Goal: Information Seeking & Learning: Learn about a topic

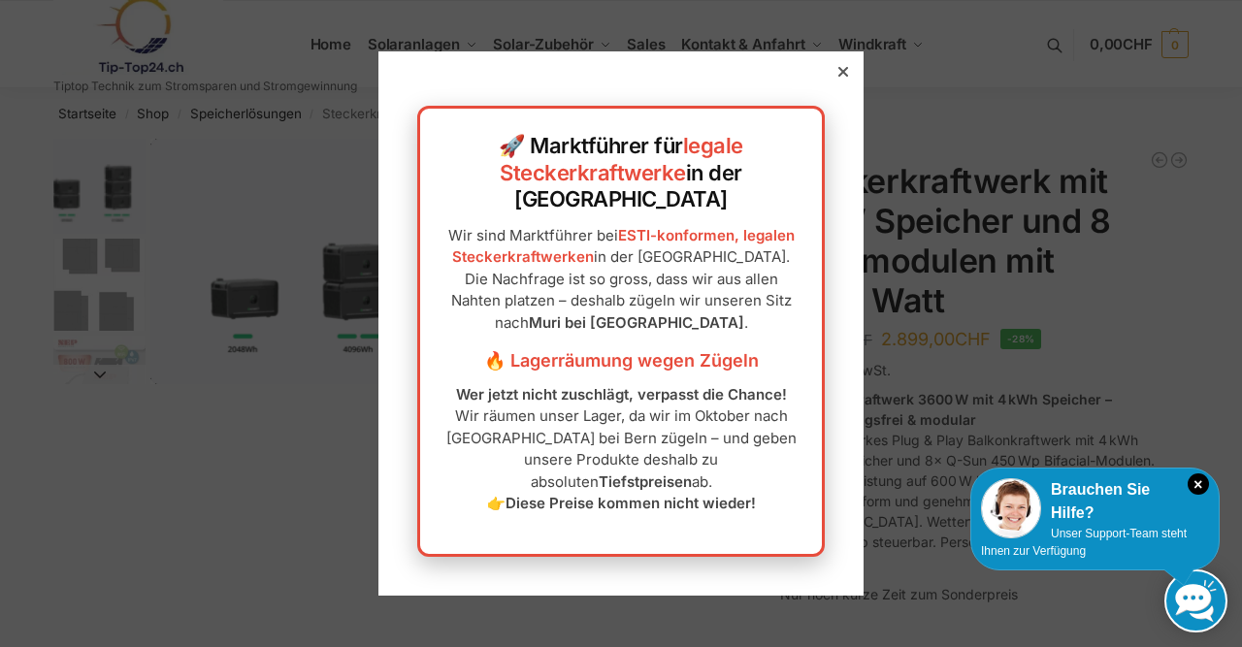
click at [847, 77] on icon at bounding box center [844, 72] width 10 height 10
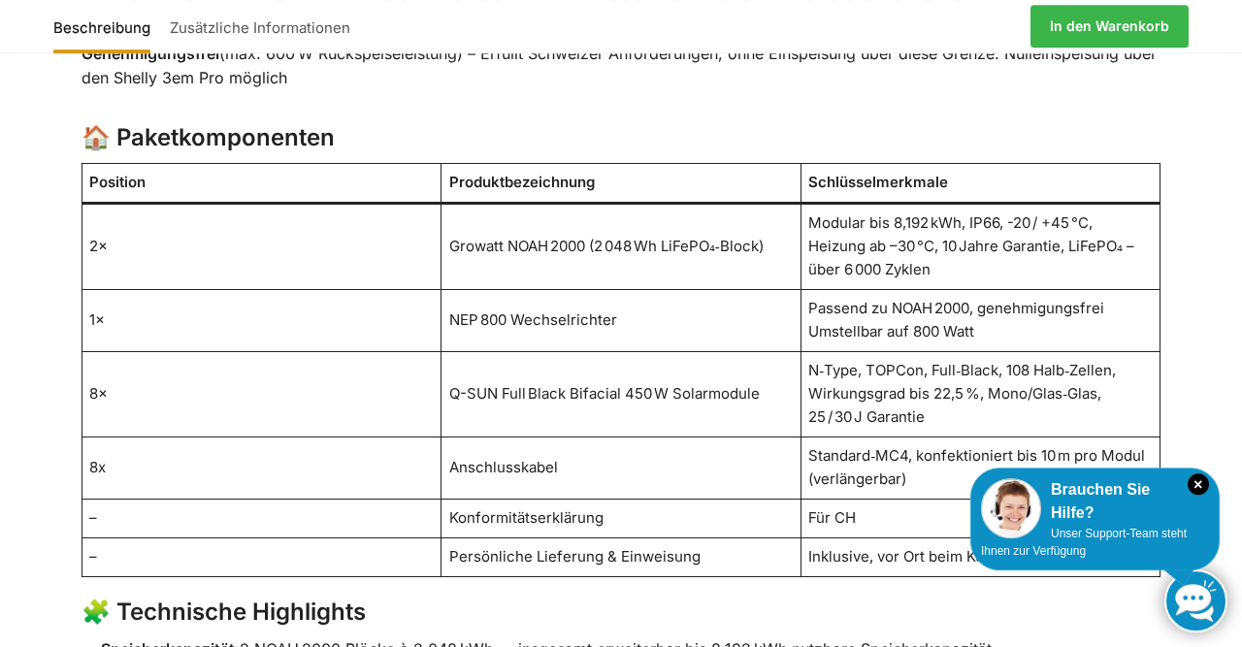
scroll to position [1277, 0]
click at [964, 295] on td "Passend zu NOAH 2000, genehmigungsfrei Umstellbar auf 800 Watt" at bounding box center [981, 320] width 360 height 62
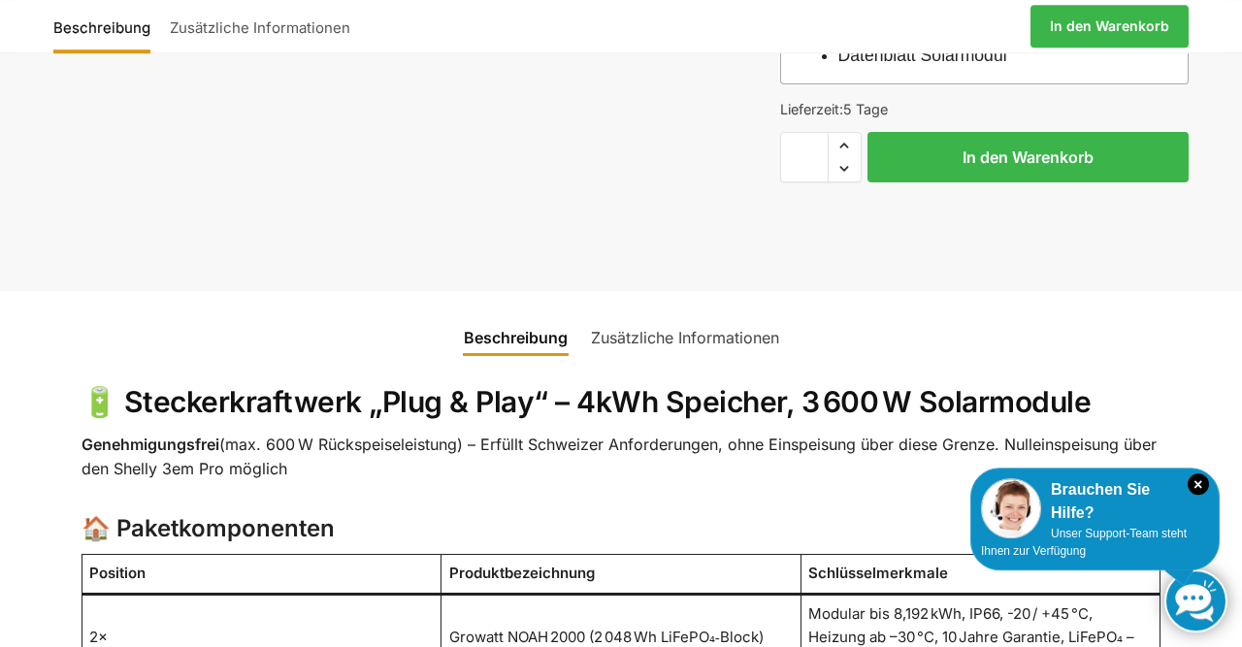
scroll to position [893, 0]
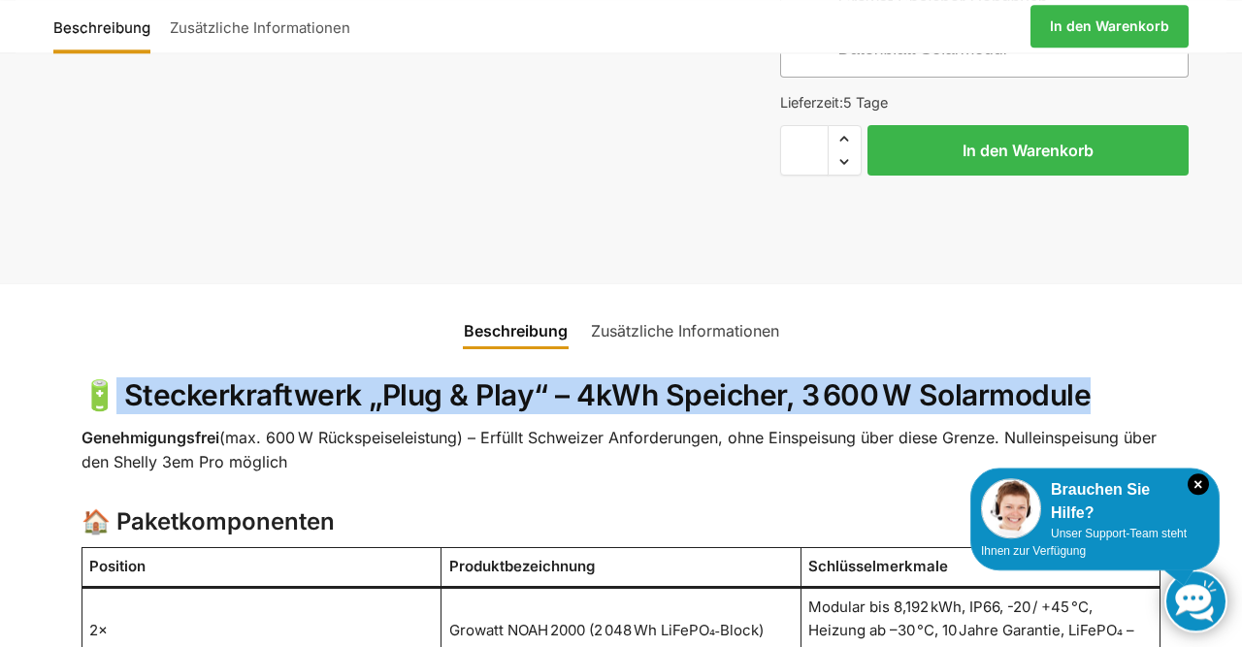
drag, startPoint x: 1086, startPoint y: 352, endPoint x: 114, endPoint y: 355, distance: 972.6
click at [114, 378] on h2 "🔋 Steckerkraftwerk „Plug & Play“ – 4kWh Speicher, 3 600 W Solarmodule" at bounding box center [622, 396] width 1080 height 37
copy h2 "Steckerkraftwerk „Plug & Play“ – 4kWh Speicher, 3 600 W Solarmodule"
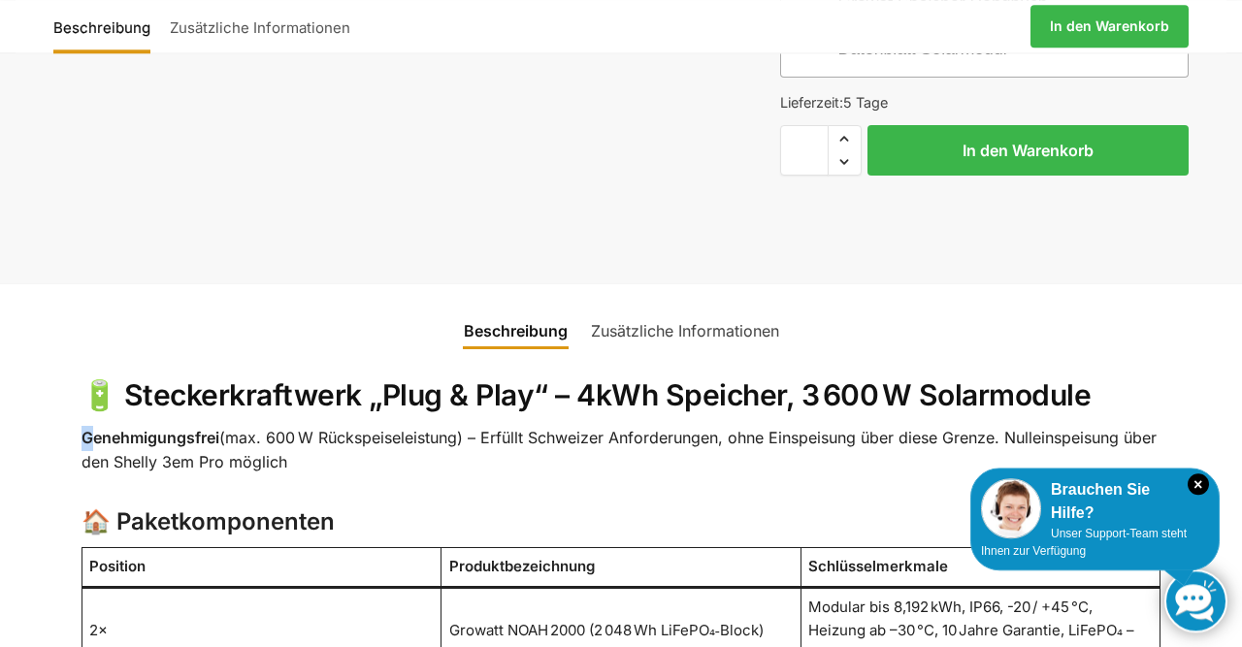
drag, startPoint x: 83, startPoint y: 399, endPoint x: 88, endPoint y: 382, distance: 17.5
drag, startPoint x: 322, startPoint y: 428, endPoint x: 62, endPoint y: 388, distance: 263.2
copy p "Genehmigungsfrei (max. 600 W Rückspeiseleistung) – Erfüllt Schweizer Anforderun…"
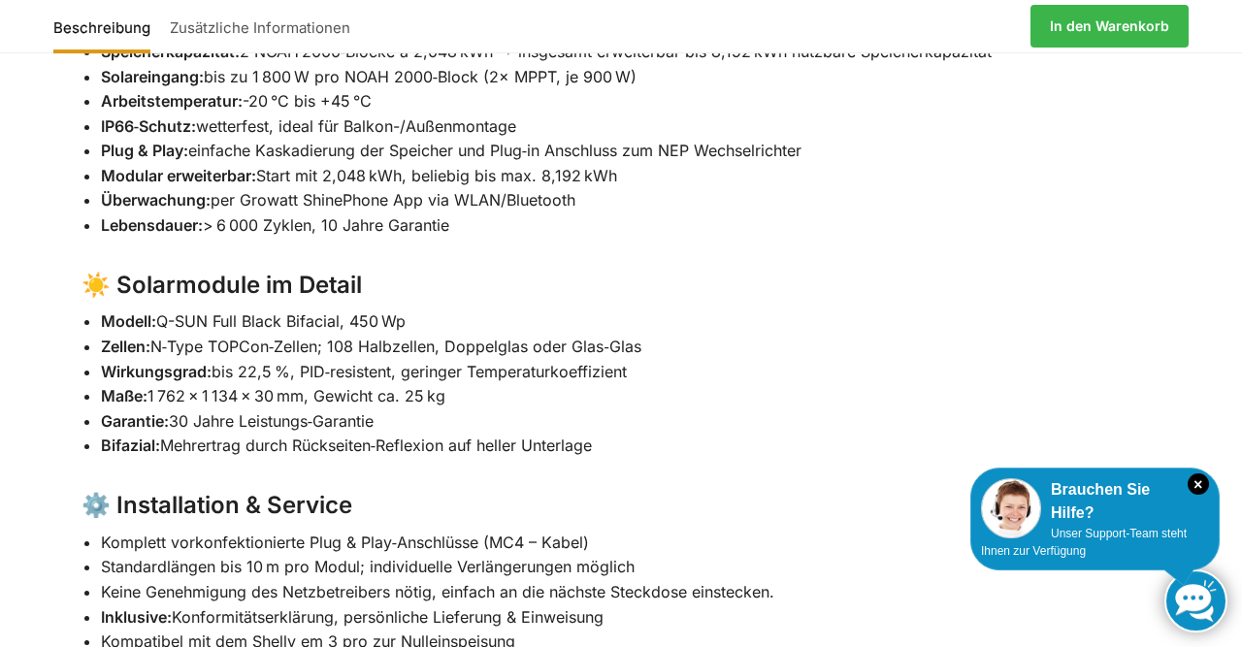
scroll to position [1870, 0]
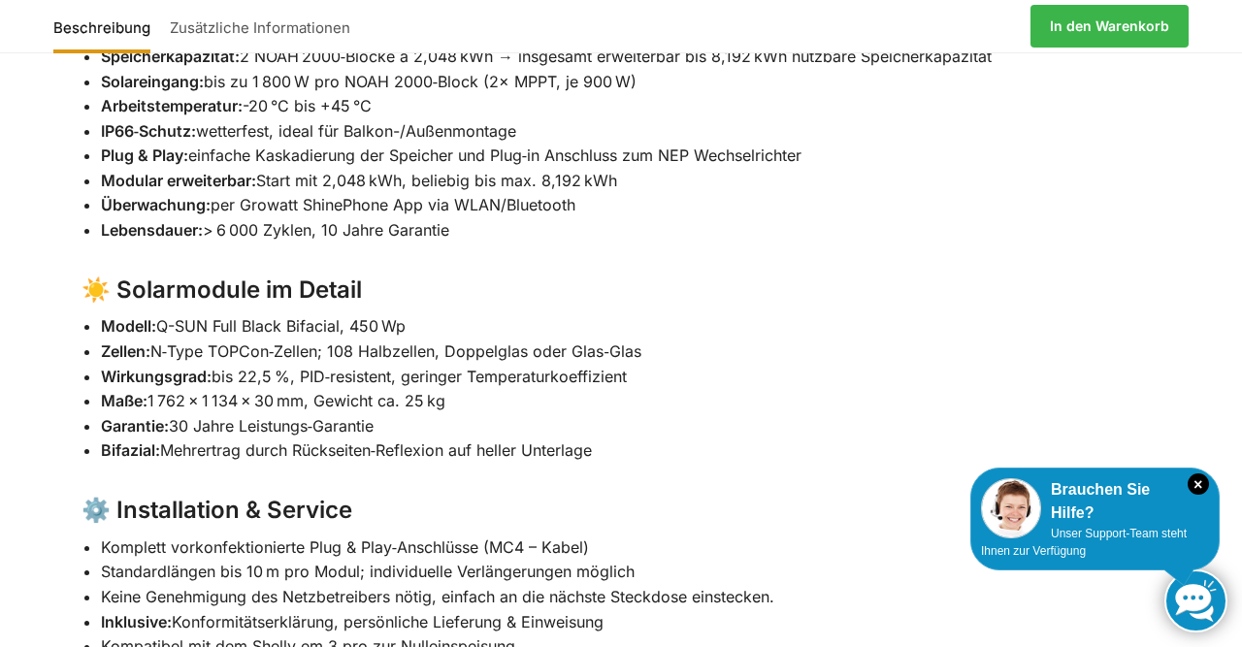
click at [82, 274] on h3 "☀️ Solarmodule im Detail" at bounding box center [622, 291] width 1080 height 34
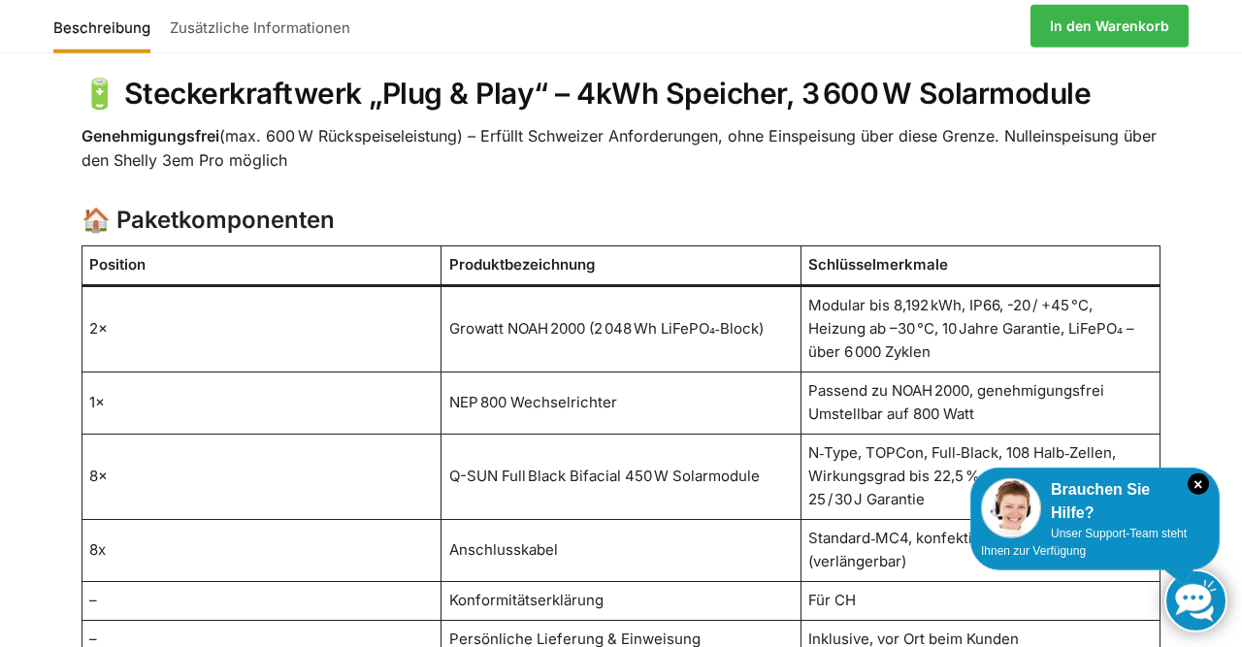
scroll to position [1196, 0]
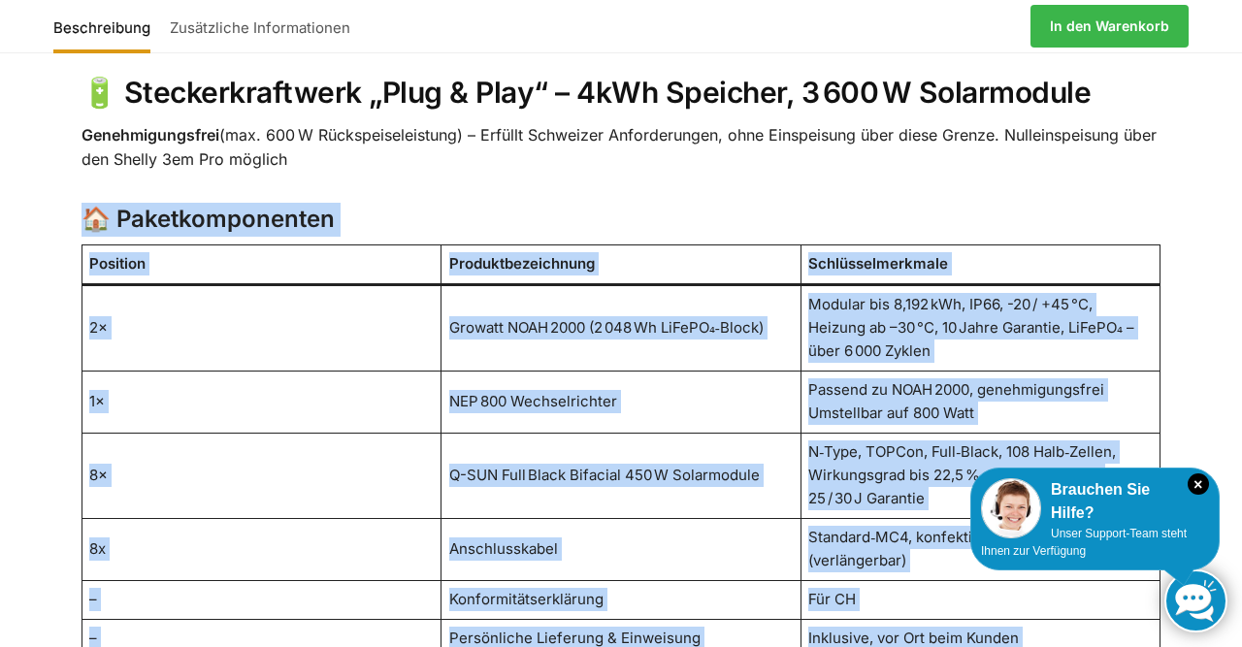
scroll to position [1204, 0]
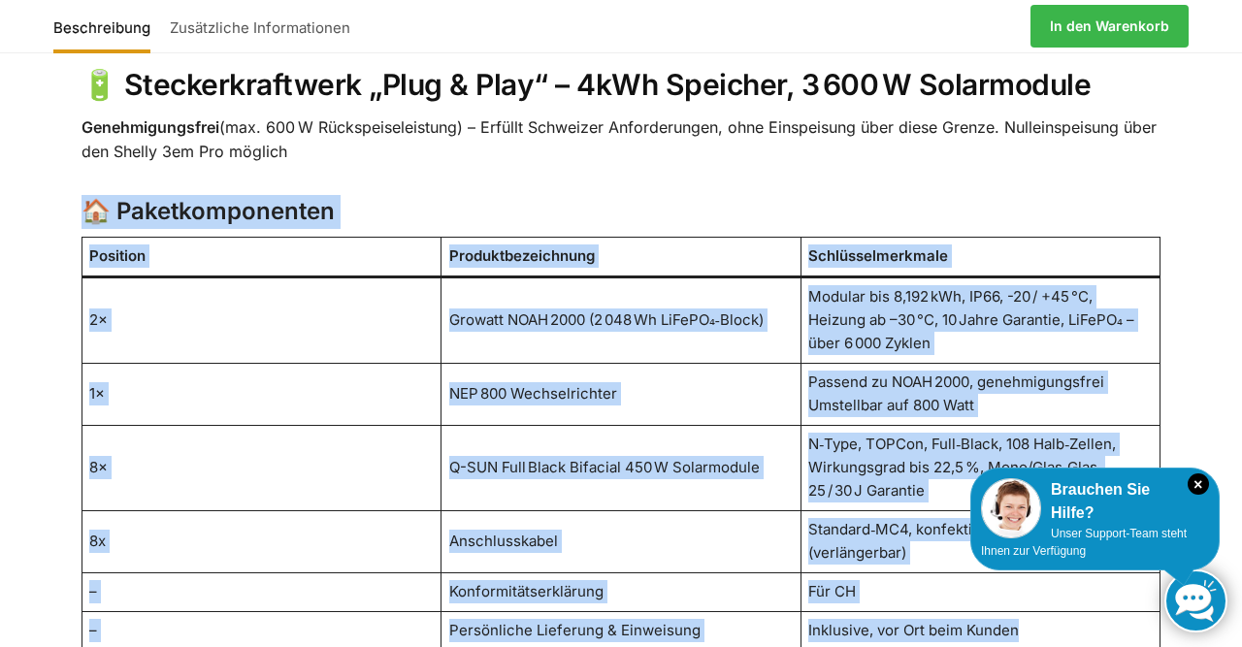
drag, startPoint x: 83, startPoint y: 182, endPoint x: 1053, endPoint y: 592, distance: 1053.0
copy div "🏠 Paketkomponenten Position Produktbezeichnung Schlüsselmerkmale 2× Growatt NOA…"
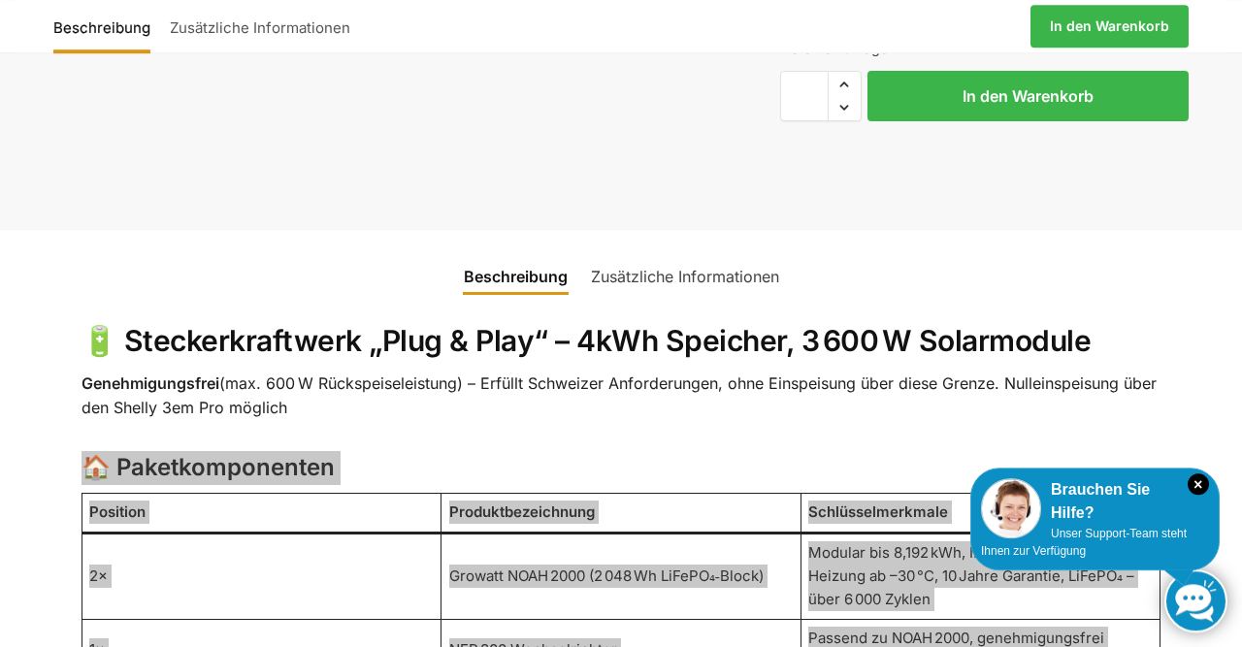
scroll to position [943, 0]
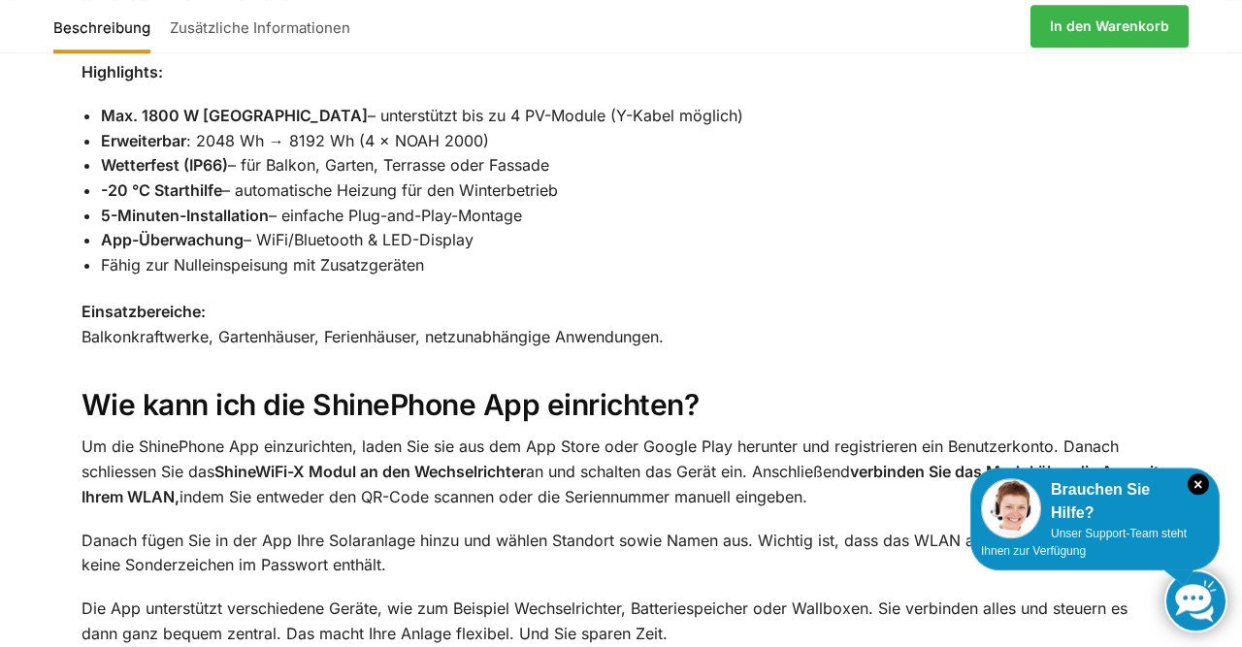
scroll to position [2778, 0]
click at [302, 26] on link "Zusätzliche Informationen" at bounding box center [260, 26] width 200 height 47
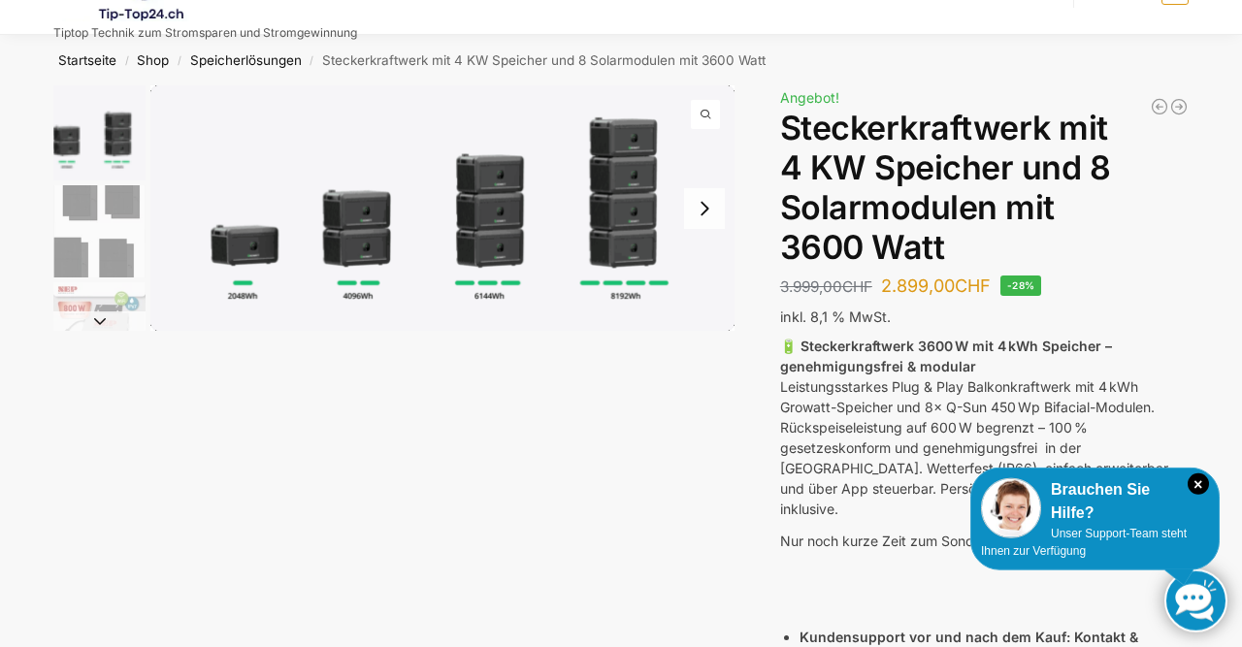
scroll to position [0, 0]
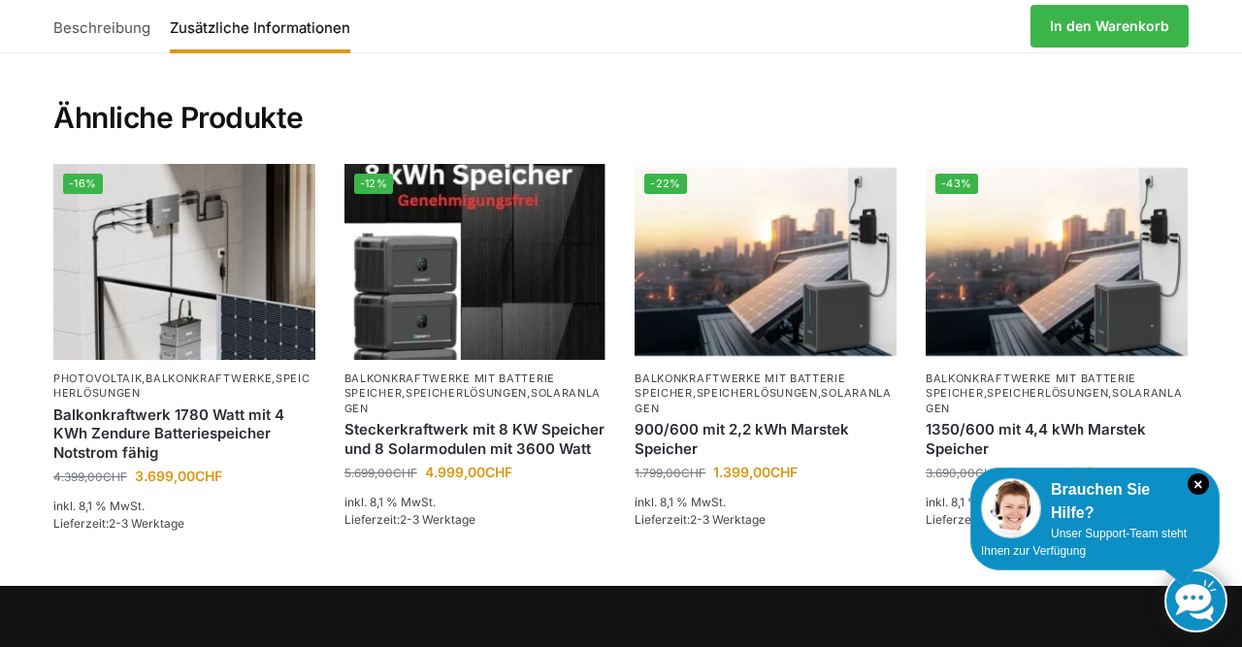
click at [99, 34] on link "Beschreibung" at bounding box center [106, 26] width 107 height 47
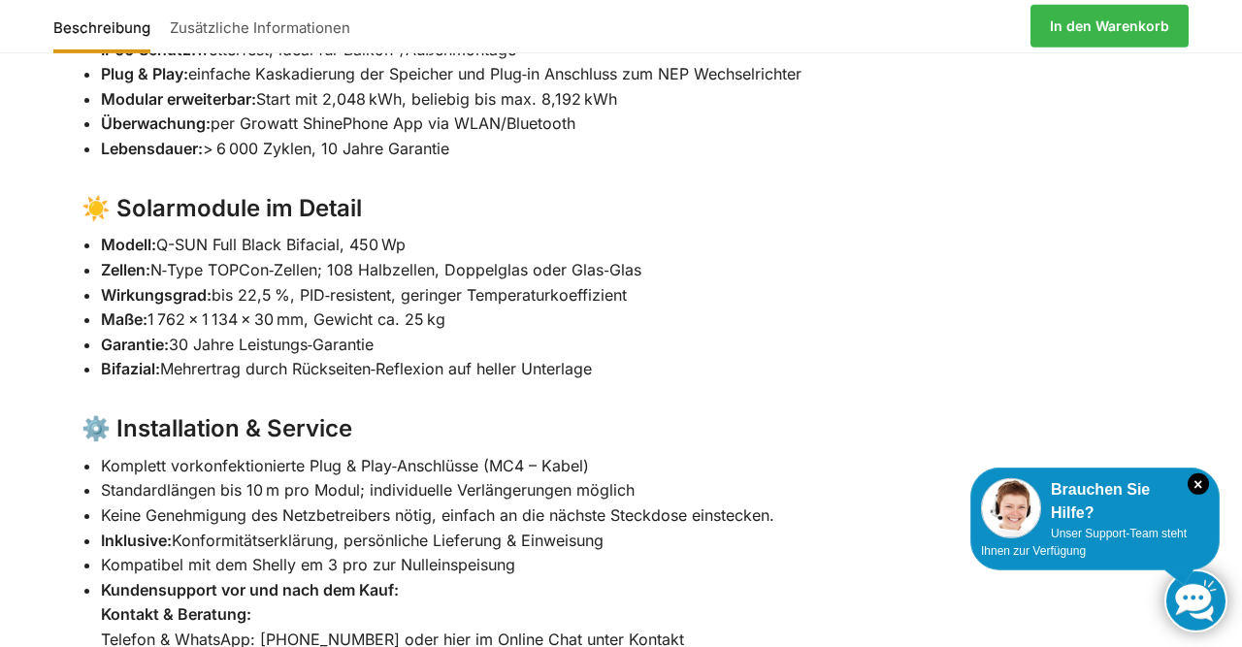
scroll to position [1947, 0]
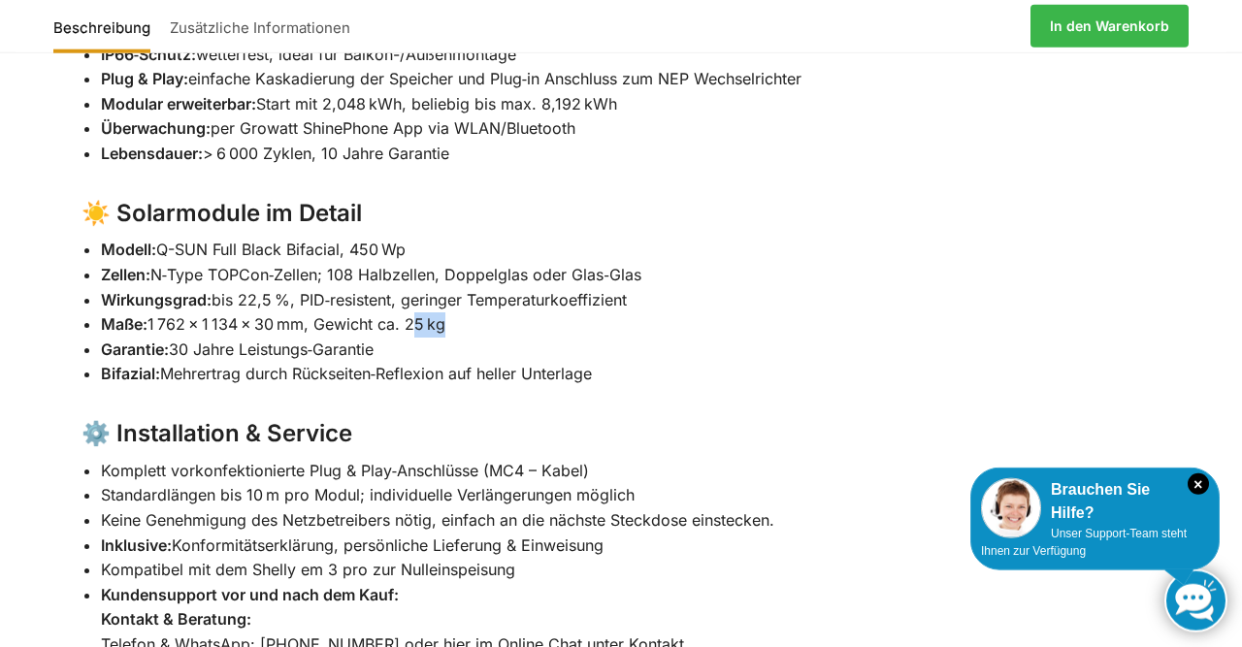
drag, startPoint x: 436, startPoint y: 289, endPoint x: 411, endPoint y: 281, distance: 26.7
click at [411, 313] on li "Maße: 1 762 × 1 134 × 30 mm, Gewicht ca. 25 kg" at bounding box center [631, 325] width 1061 height 25
drag, startPoint x: 426, startPoint y: 210, endPoint x: 100, endPoint y: 208, distance: 326.1
click at [101, 238] on li "Modell: Q-SUN Full Black Bifacial, 450 Wp" at bounding box center [631, 250] width 1061 height 25
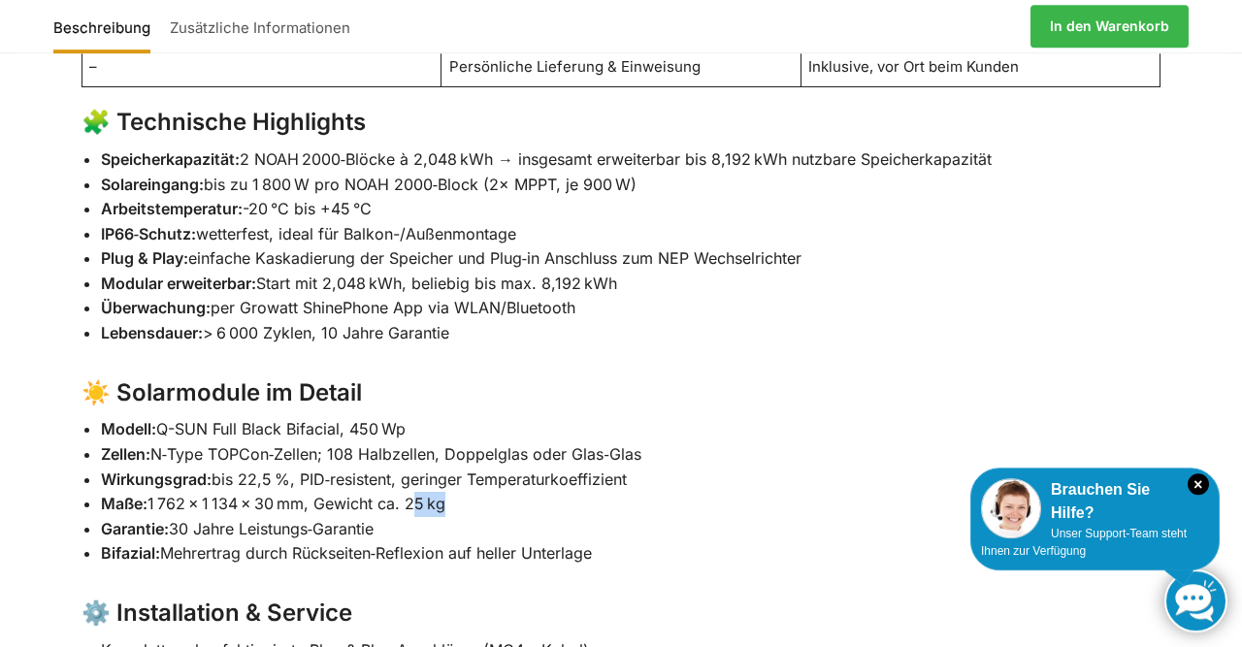
scroll to position [1737, 0]
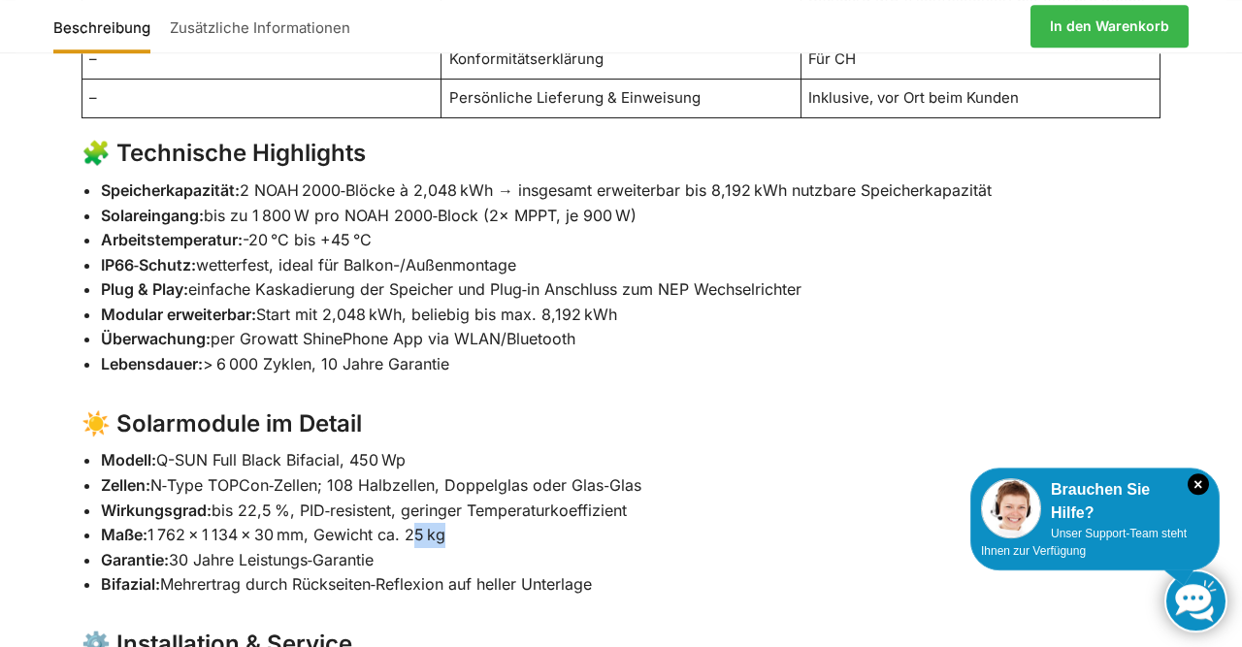
copy li "Modell: Q-SUN Full Black Bifacial, 450 Wp"
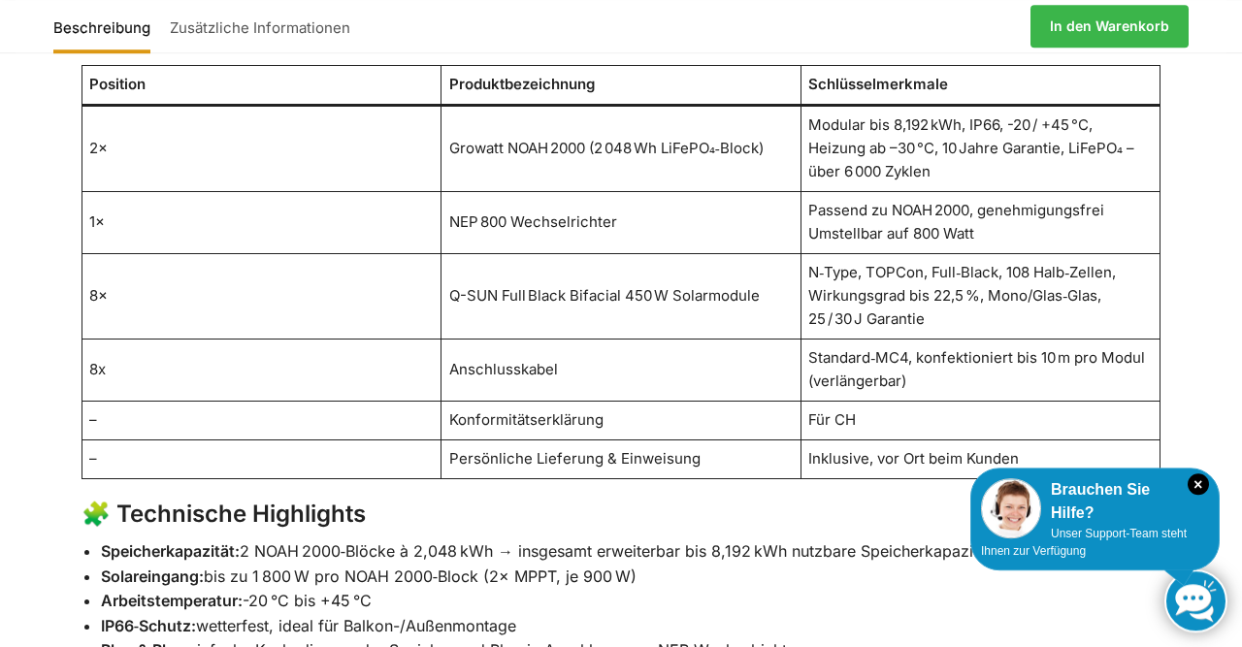
scroll to position [1373, 0]
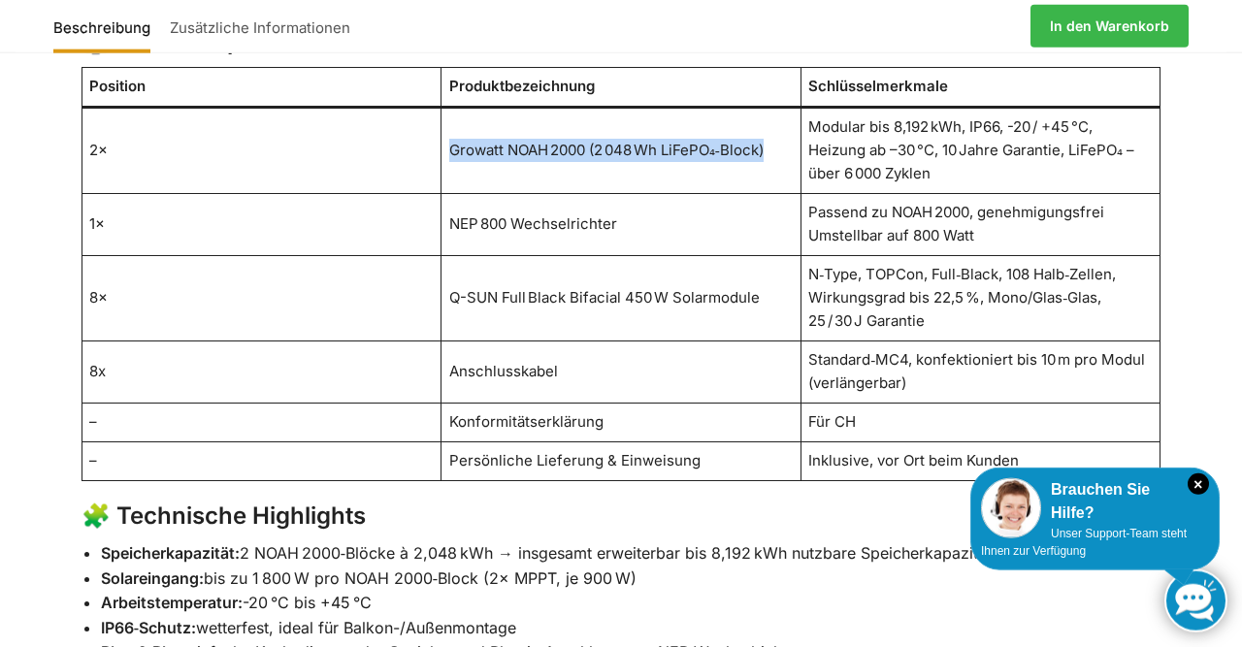
drag, startPoint x: 771, startPoint y: 109, endPoint x: 447, endPoint y: 120, distance: 324.4
click at [447, 120] on td "Growatt NOAH 2000 (2 048 Wh LiFePO₄‑Block)" at bounding box center [622, 150] width 360 height 86
copy td "Growatt NOAH 2000 (2 048 Wh LiFePO₄‑Block)"
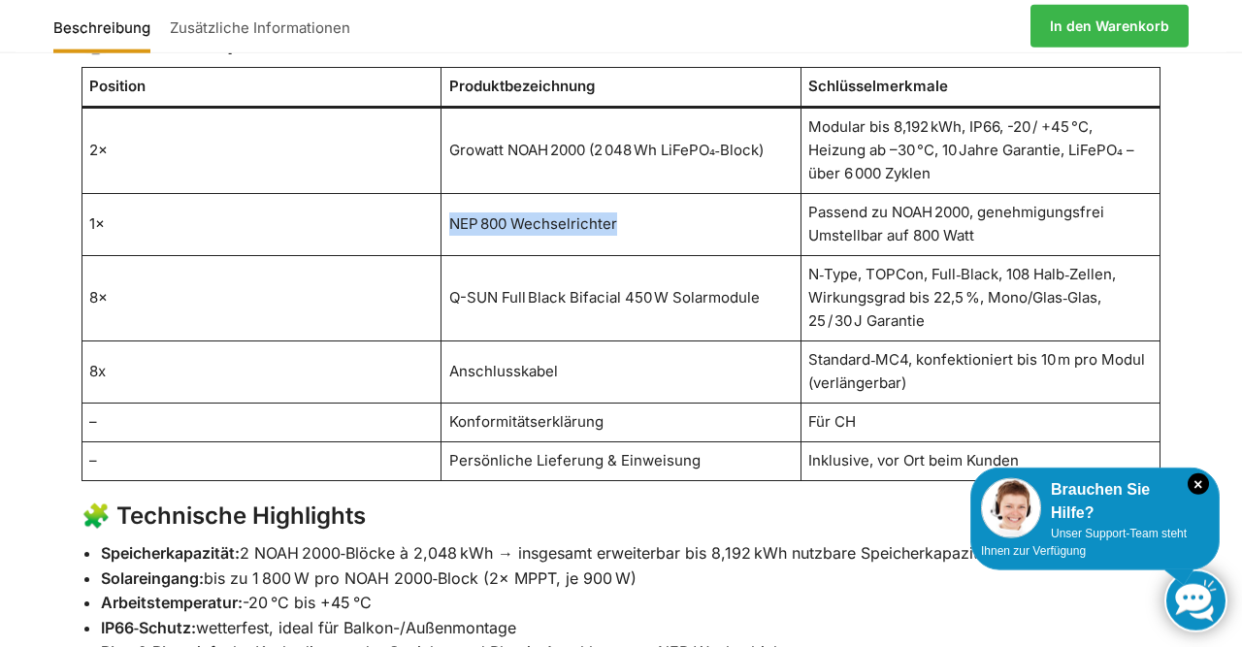
drag, startPoint x: 614, startPoint y: 177, endPoint x: 447, endPoint y: 184, distance: 168.1
click at [447, 193] on td "NEP 800 Wechselrichter" at bounding box center [622, 224] width 360 height 62
copy td "NEP 800 Wechselrichter"
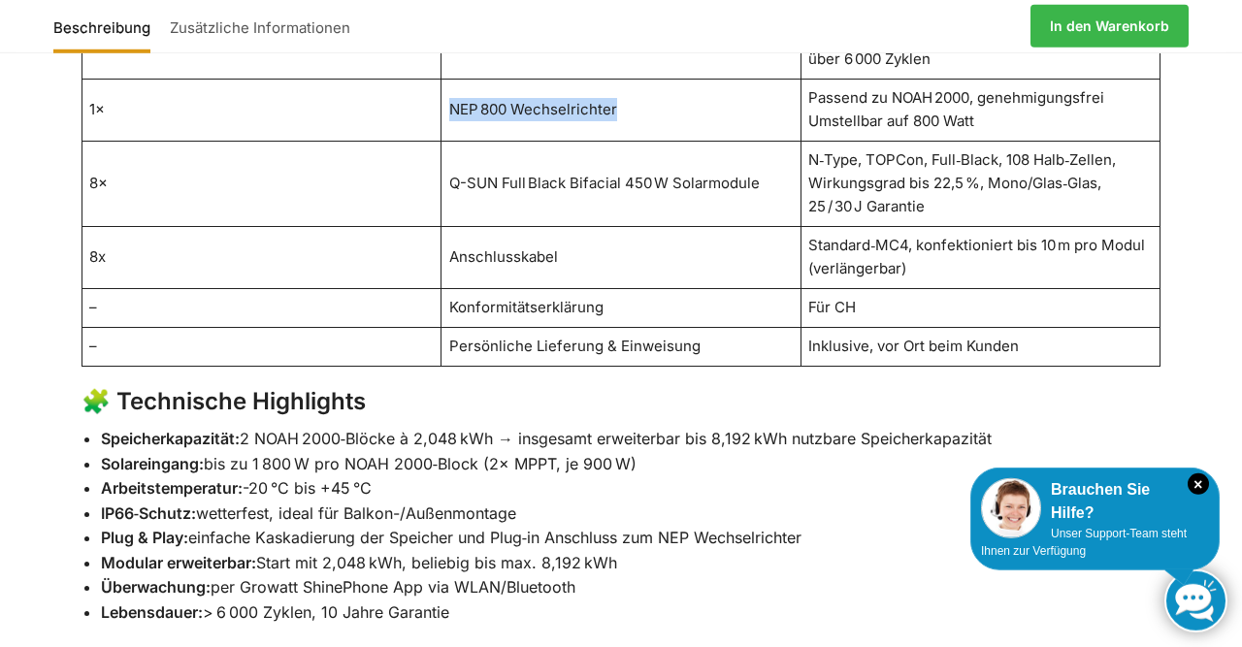
scroll to position [1493, 0]
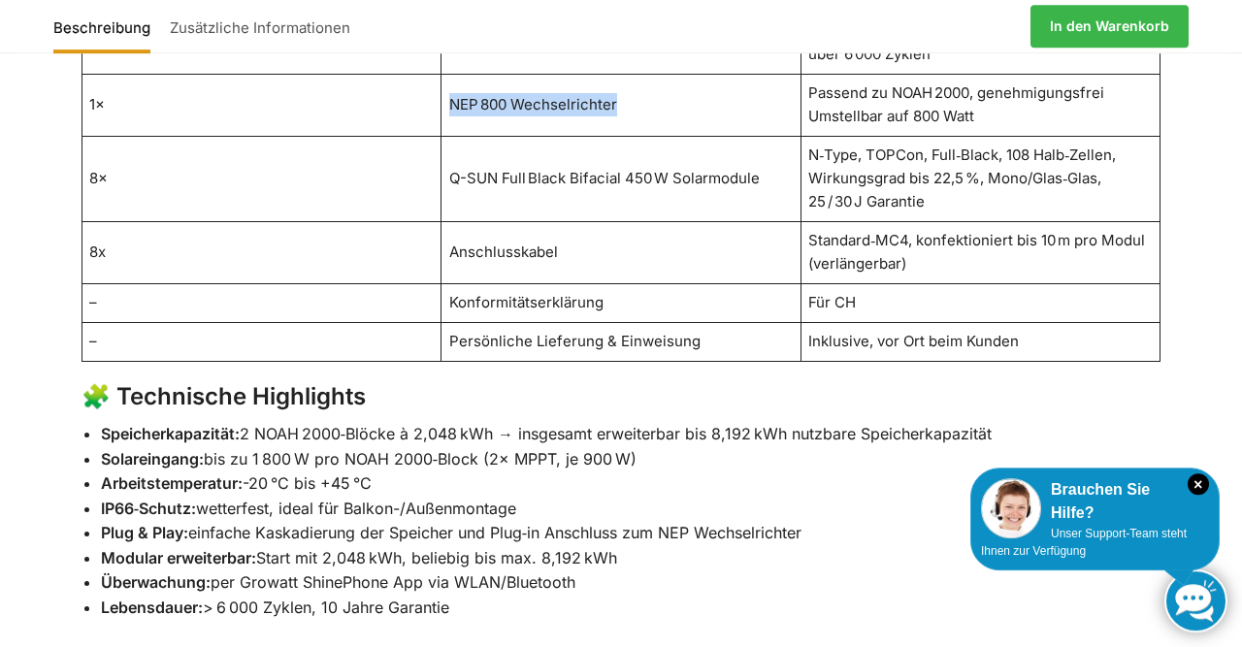
drag, startPoint x: 86, startPoint y: 387, endPoint x: 334, endPoint y: 486, distance: 266.6
click at [334, 486] on ul "Speicherkapazität: 2 NOAH 2000‑Blöcke à 2,048 kWh → insgesamt erweiterbar bis 8…" at bounding box center [631, 521] width 1061 height 199
drag, startPoint x: 579, startPoint y: 545, endPoint x: 281, endPoint y: 411, distance: 327.6
click at [281, 422] on ul "Speicherkapazität: 2 NOAH 2000‑Blöcke à 2,048 kWh → insgesamt erweiterbar bis 8…" at bounding box center [631, 521] width 1061 height 199
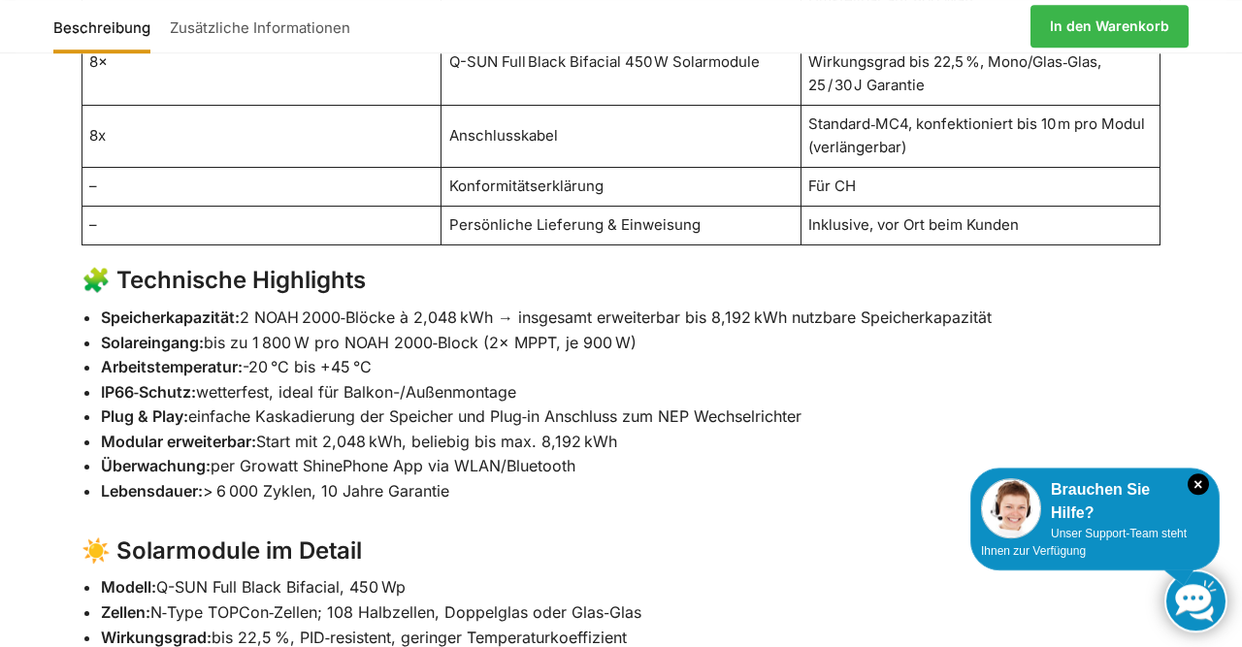
scroll to position [1610, 0]
click at [624, 404] on li "Plug & Play: einfache Kaskadierung der Speicher und Plug‑in Anschluss zum NEP W…" at bounding box center [631, 416] width 1061 height 25
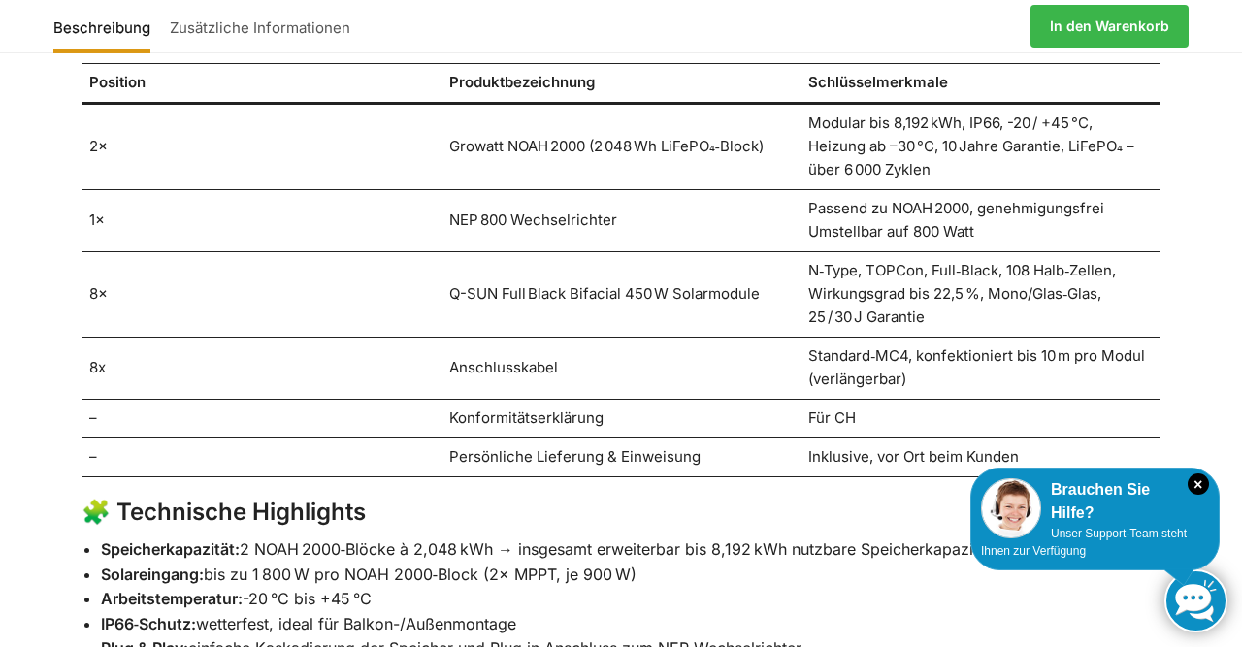
scroll to position [1377, 0]
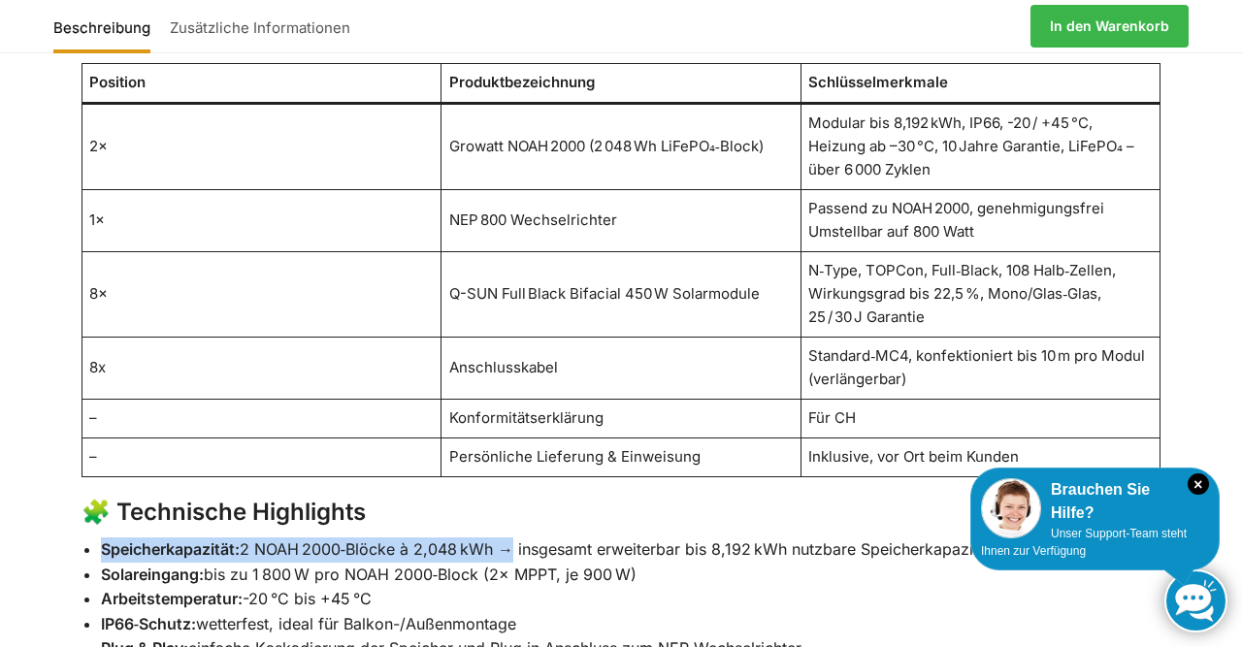
drag, startPoint x: 102, startPoint y: 509, endPoint x: 504, endPoint y: 510, distance: 401.9
click at [504, 538] on li "Speicherkapazität: 2 NOAH 2000‑Blöcke à 2,048 kWh → insgesamt erweiterbar bis 8…" at bounding box center [631, 550] width 1061 height 25
copy li "Speicherkapazität: 2 NOAH 2000‑Blöcke à 2,048 kWh"
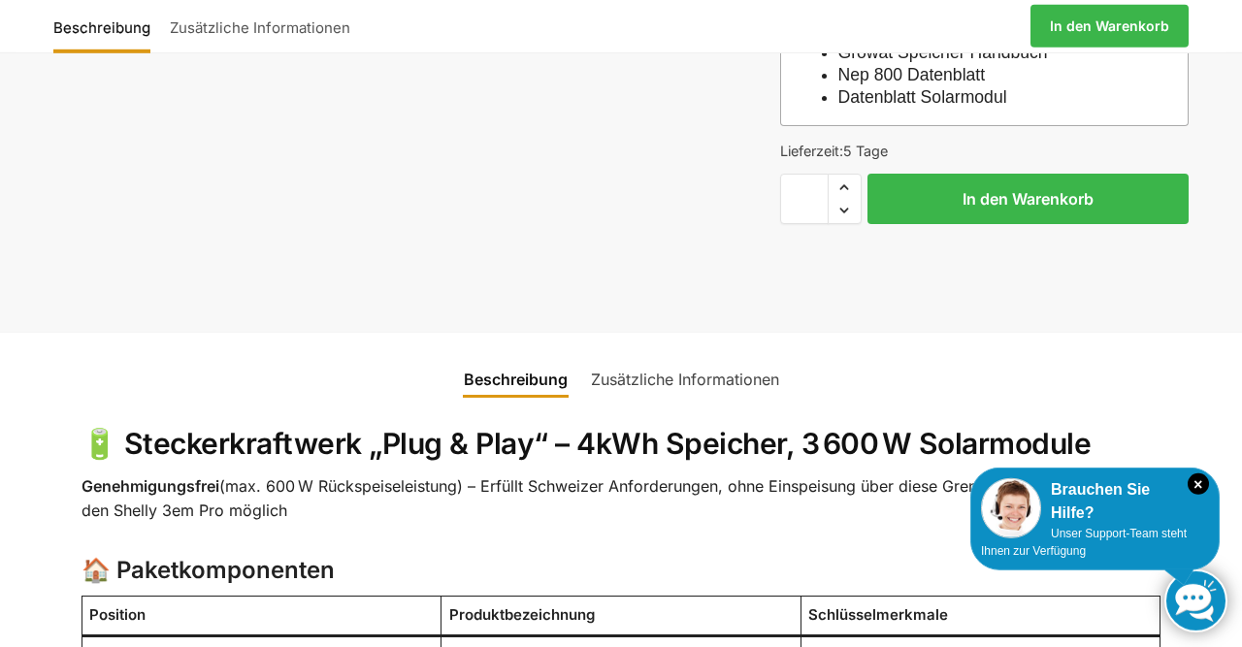
scroll to position [846, 0]
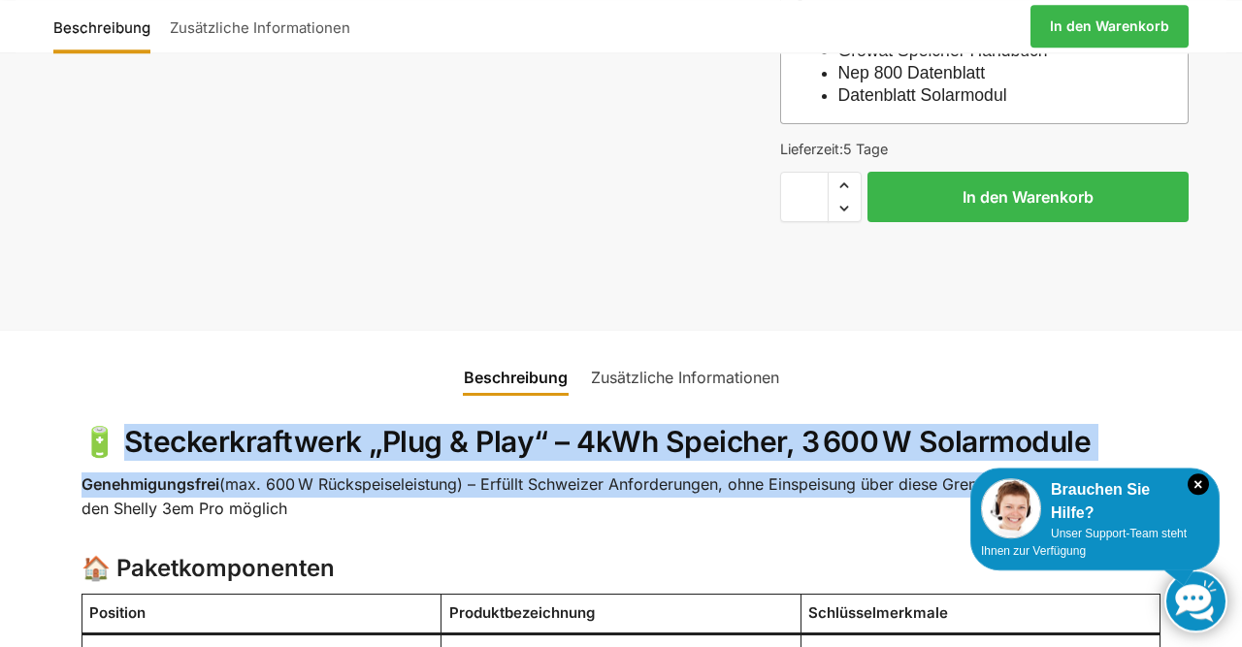
drag, startPoint x: 137, startPoint y: 404, endPoint x: 1003, endPoint y: 447, distance: 866.9
copy div "teckerkraftwerk „Plug & Play“ – 4kWh Speicher, 3 600 W Solarmodule Genehmigungs…"
